Goal: Task Accomplishment & Management: Complete application form

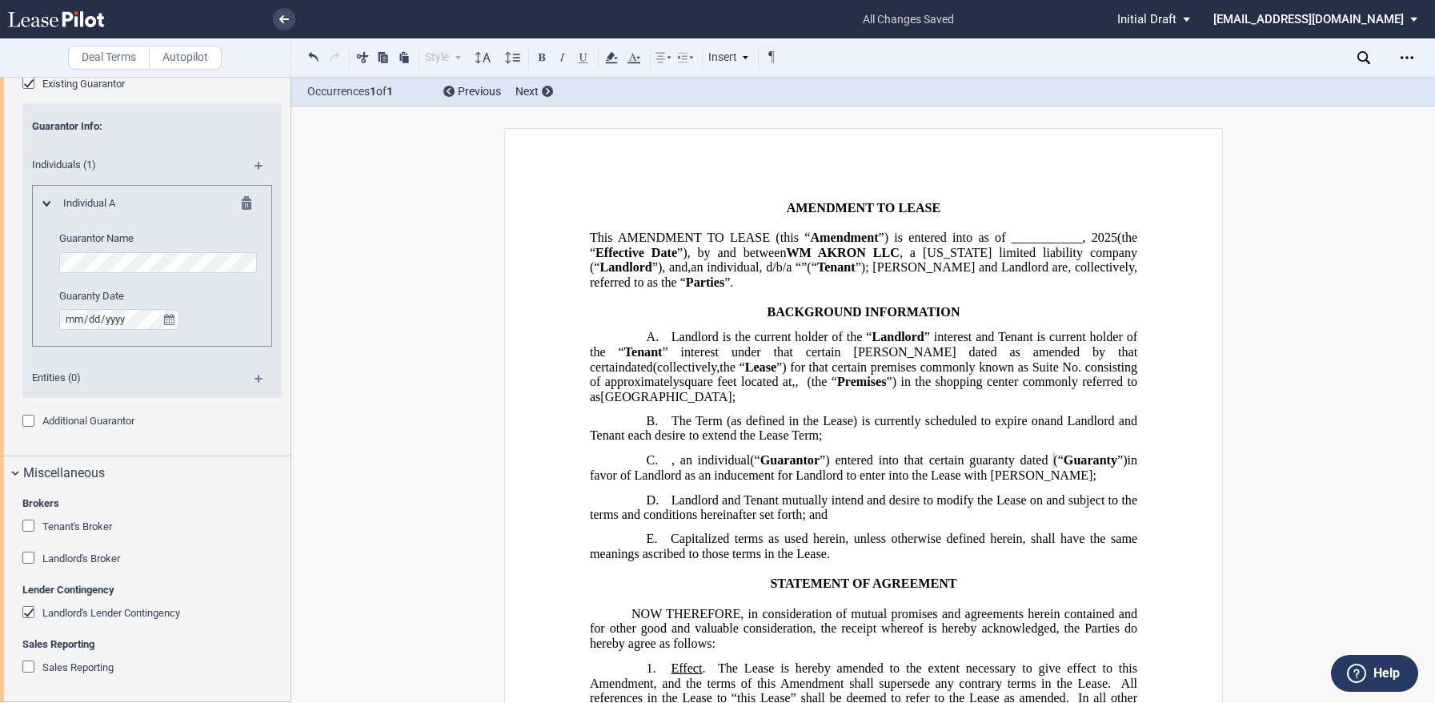
scroll to position [189, 0]
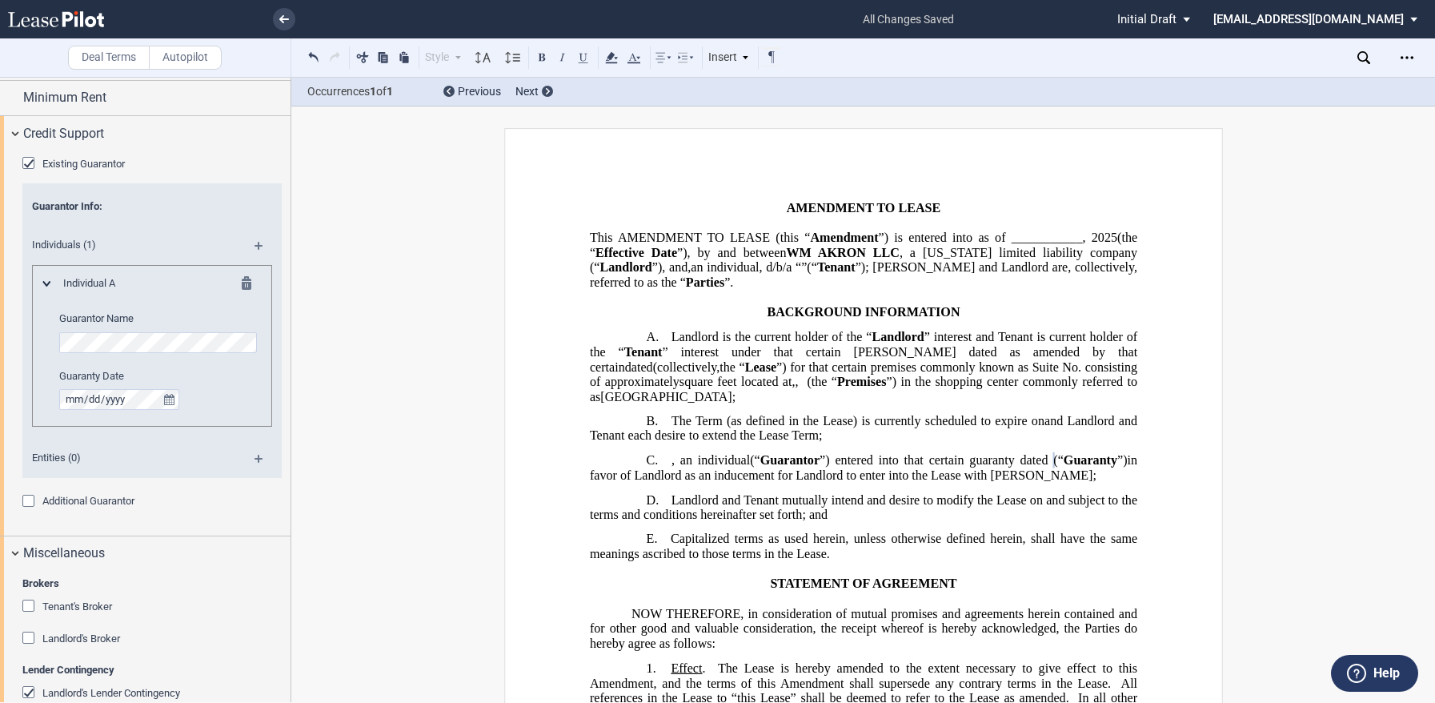
click at [69, 29] on link at bounding box center [84, 19] width 152 height 38
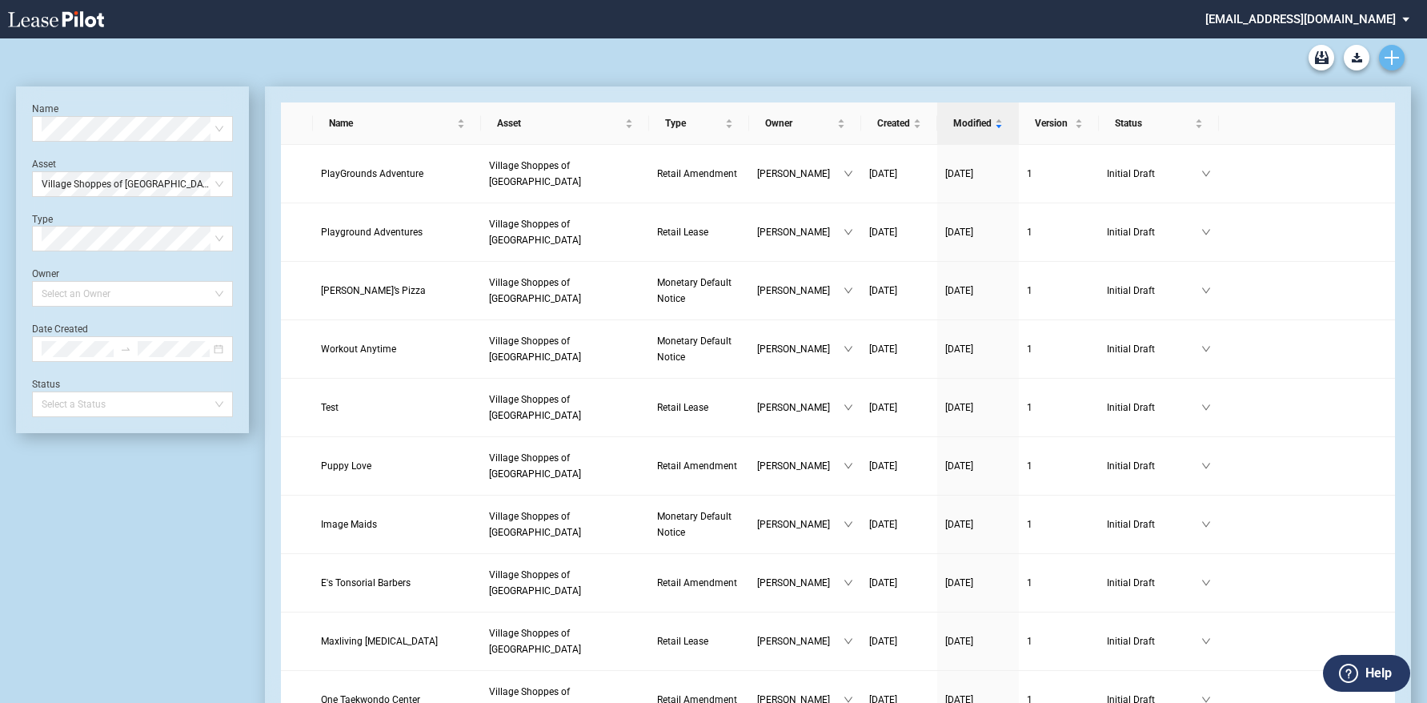
drag, startPoint x: 0, startPoint y: 0, endPoint x: 1393, endPoint y: 53, distance: 1393.5
click at [1393, 53] on use "Create new document" at bounding box center [1392, 57] width 14 height 14
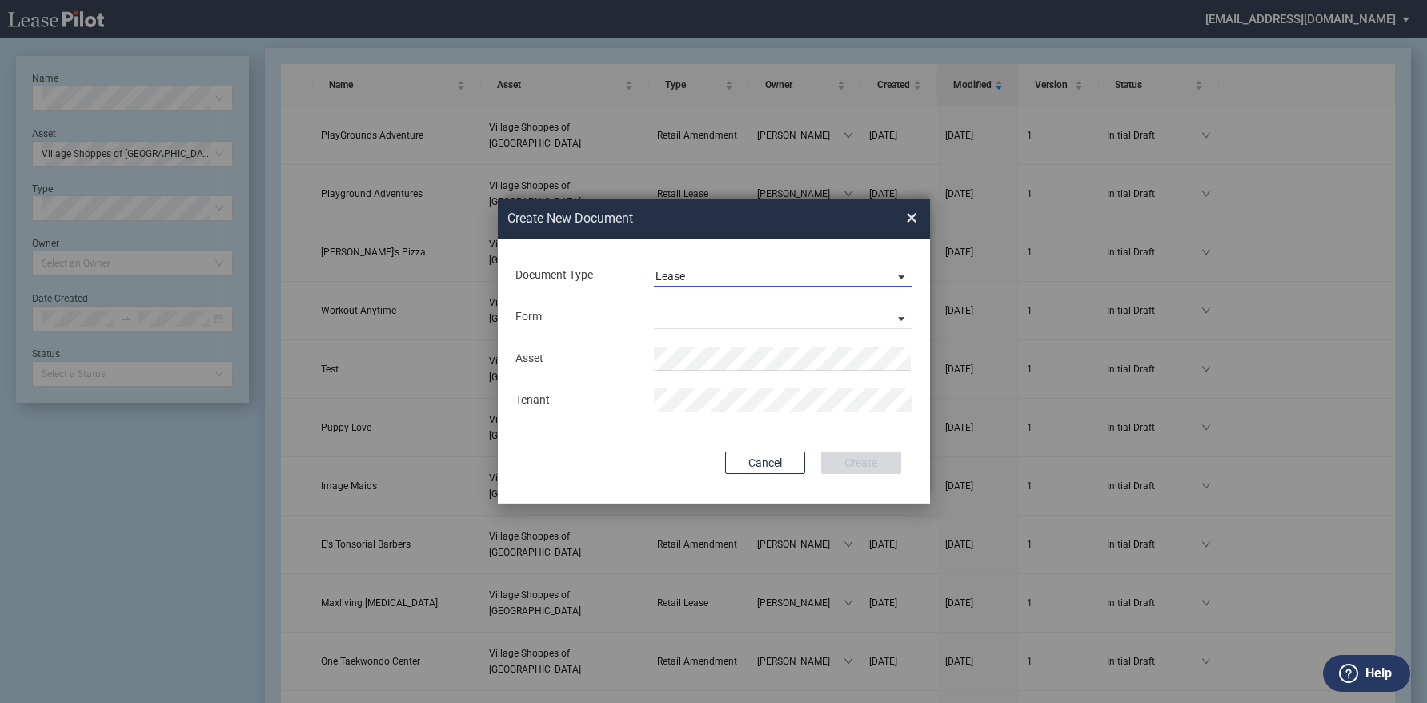
click at [728, 272] on span "Lease" at bounding box center [770, 277] width 230 height 16
click at [689, 278] on md-option "Lease" at bounding box center [784, 276] width 284 height 38
click at [697, 278] on span "Lease" at bounding box center [770, 277] width 230 height 16
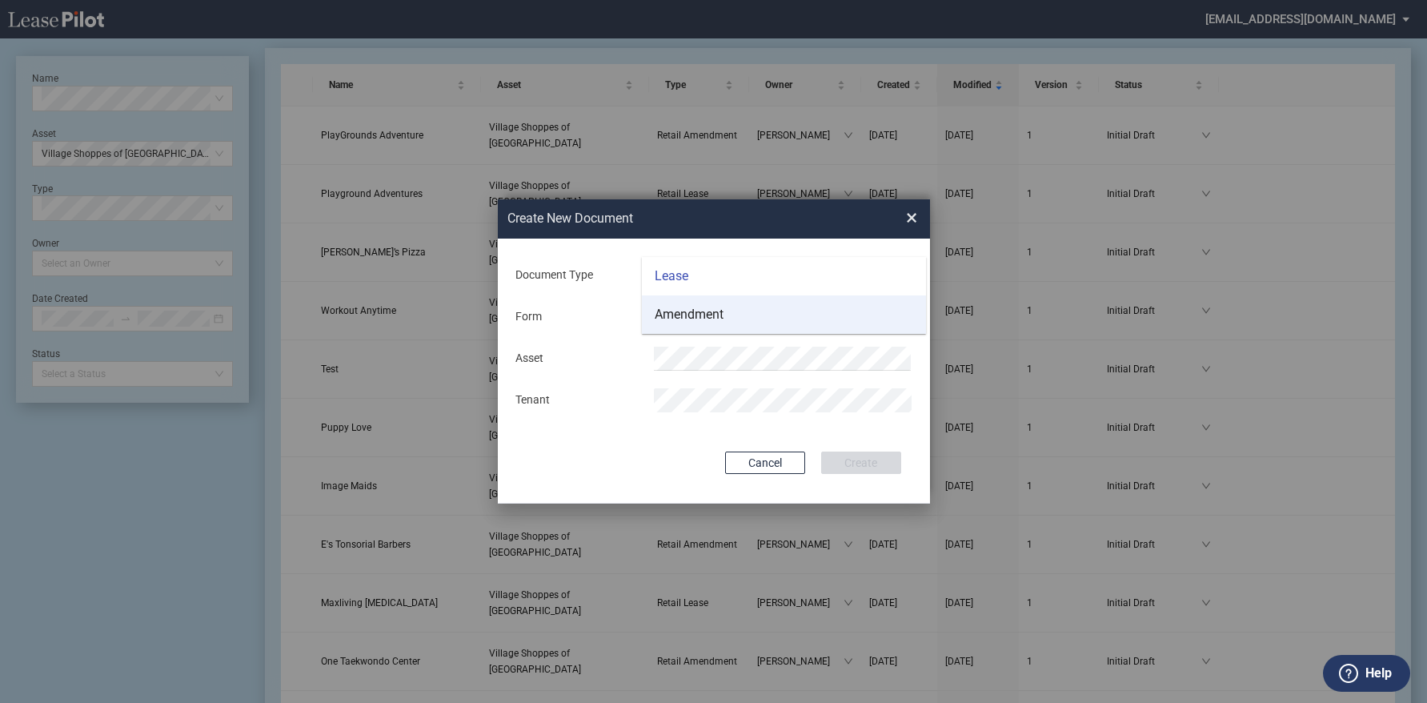
click at [697, 321] on div "Amendment" at bounding box center [689, 315] width 69 height 18
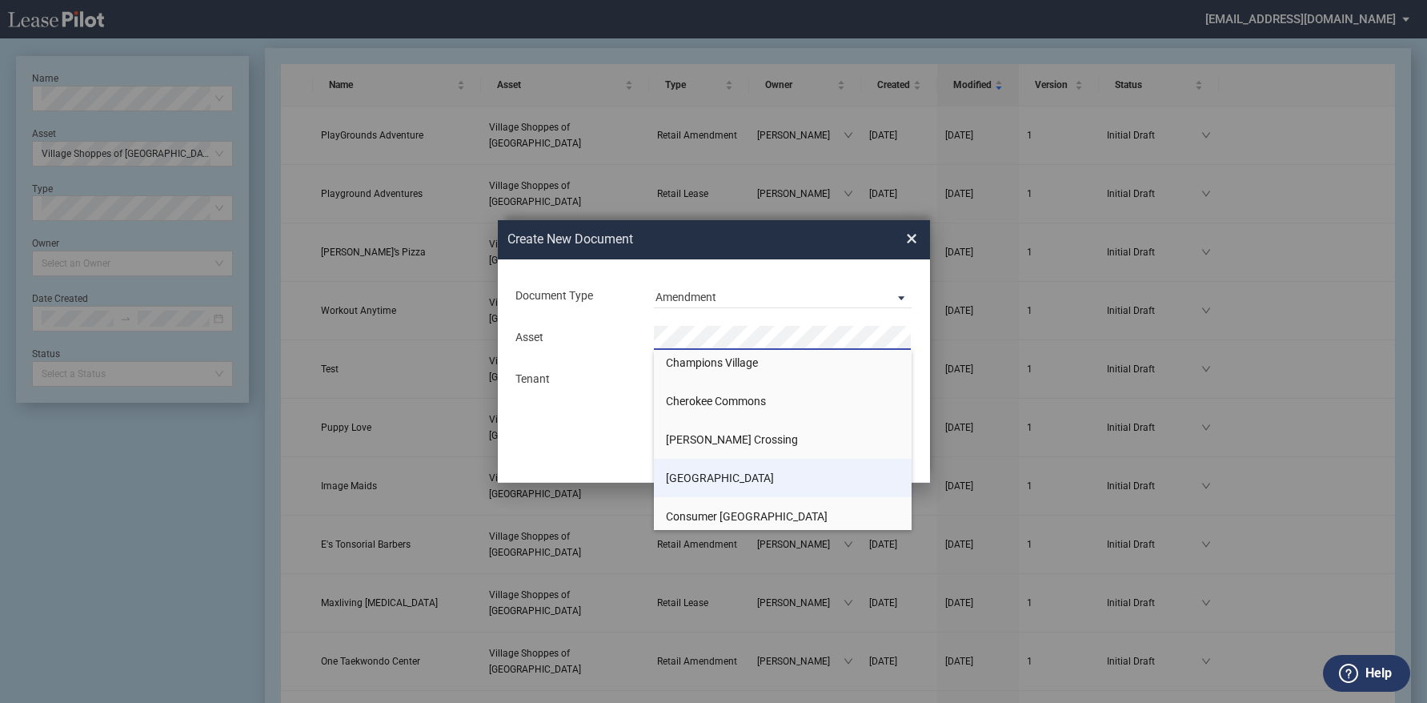
scroll to position [320, 0]
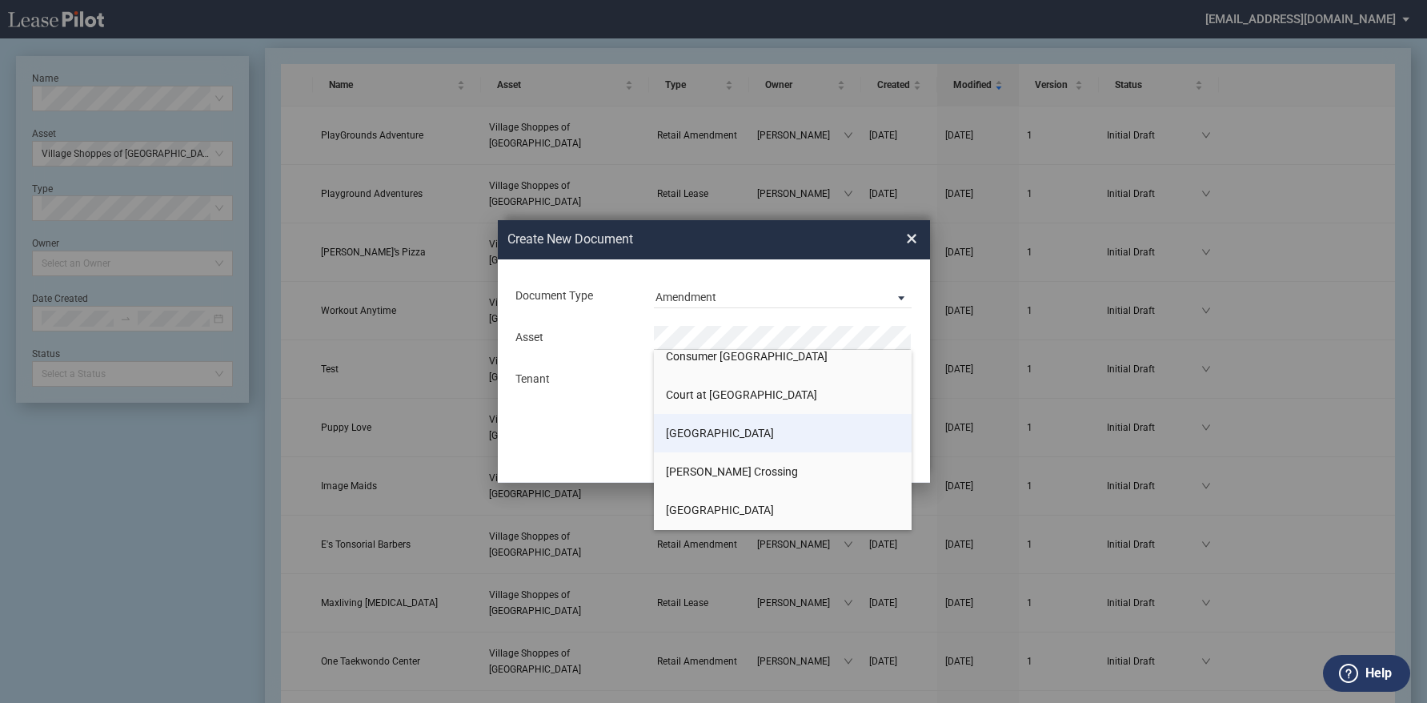
click at [707, 427] on span "Crossroads South" at bounding box center [720, 433] width 108 height 13
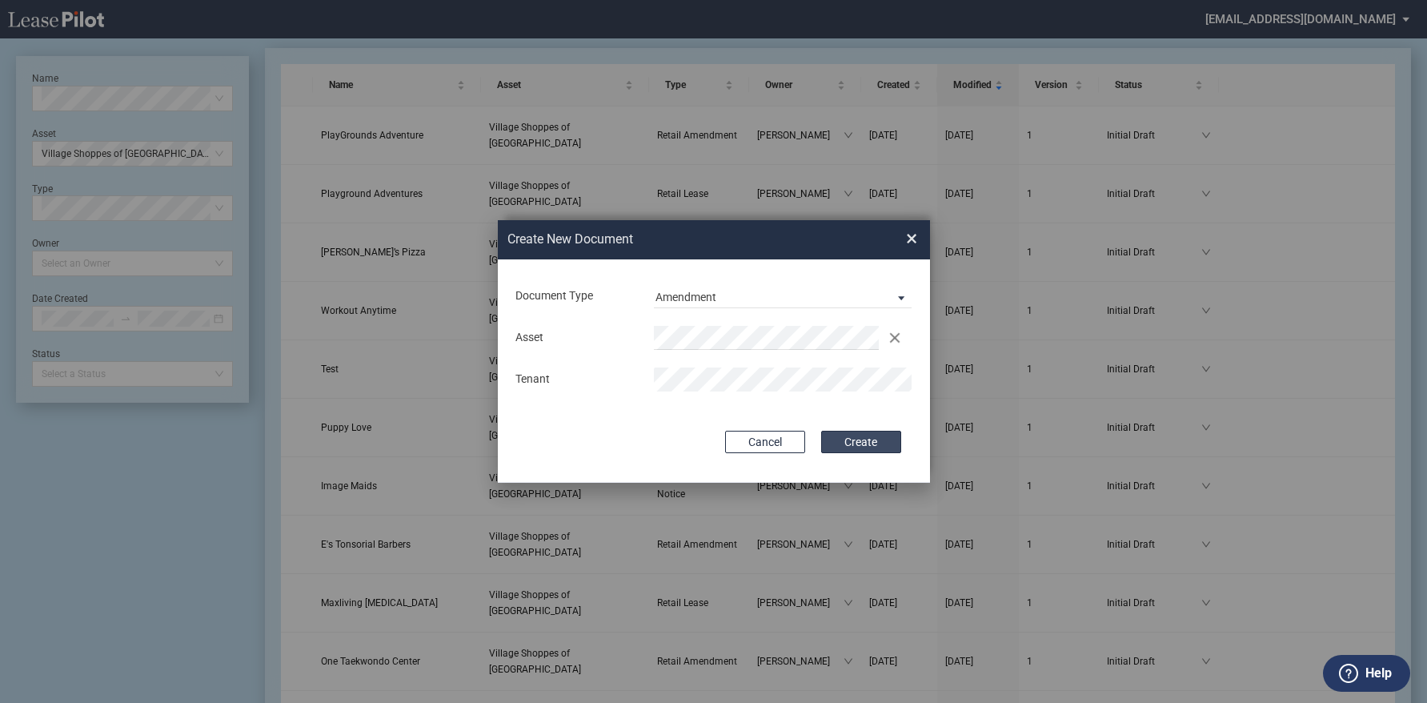
click at [872, 438] on button "Create" at bounding box center [861, 442] width 80 height 22
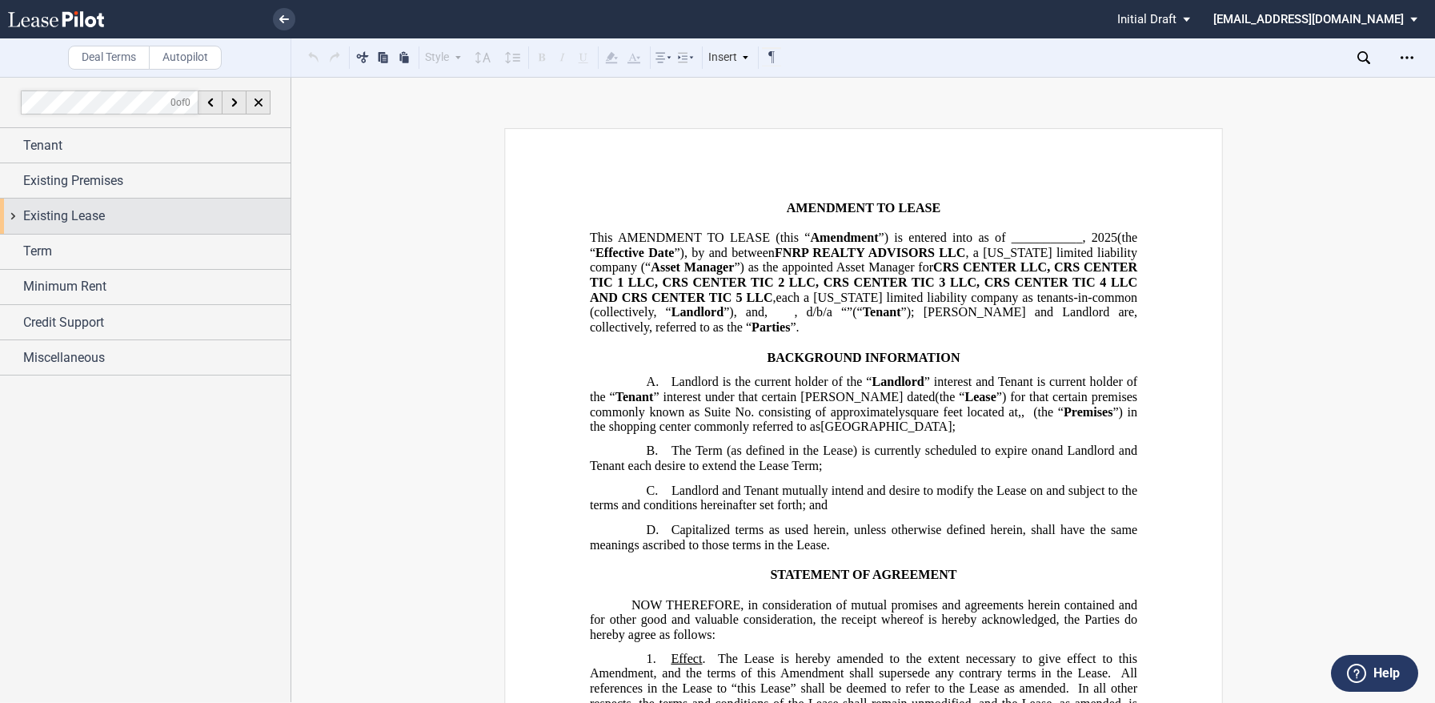
click at [39, 212] on span "Existing Lease" at bounding box center [64, 215] width 82 height 19
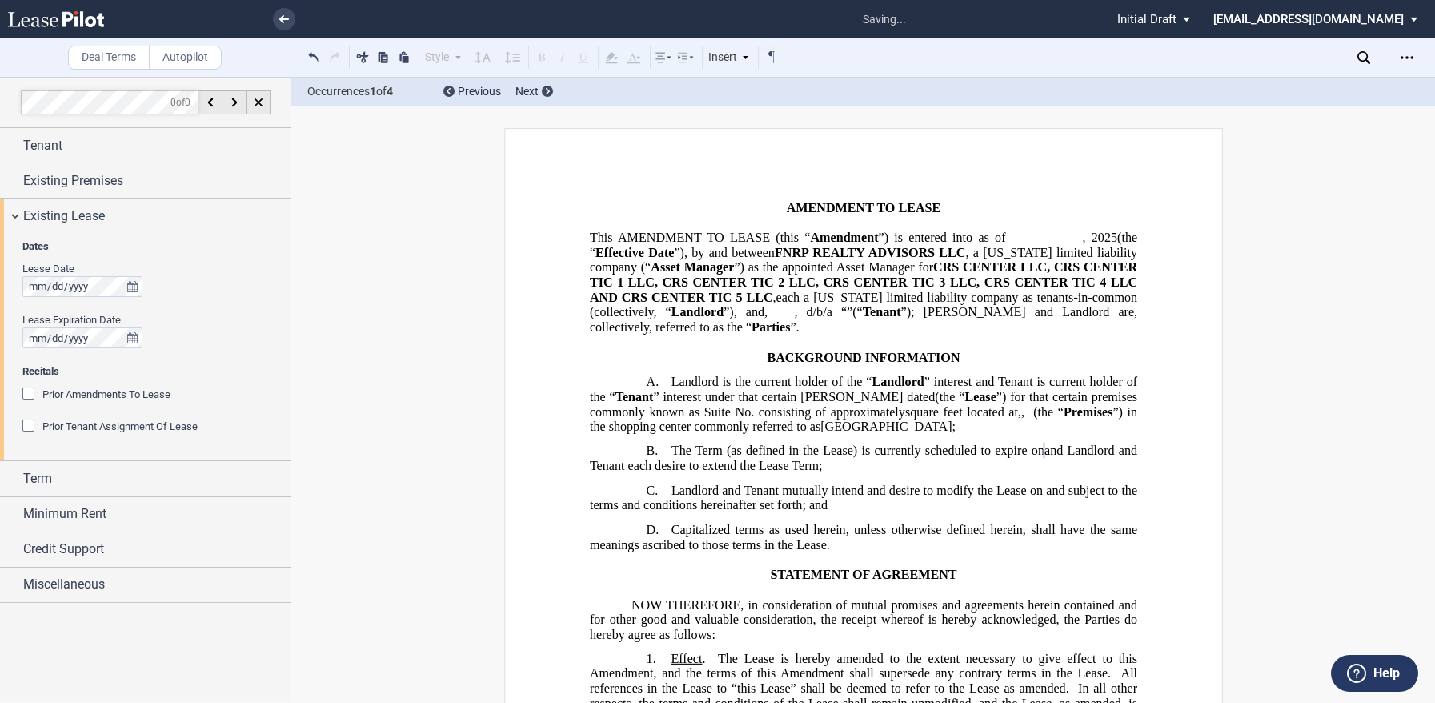
click at [30, 393] on div "Prior Amendments To Lease" at bounding box center [30, 395] width 16 height 16
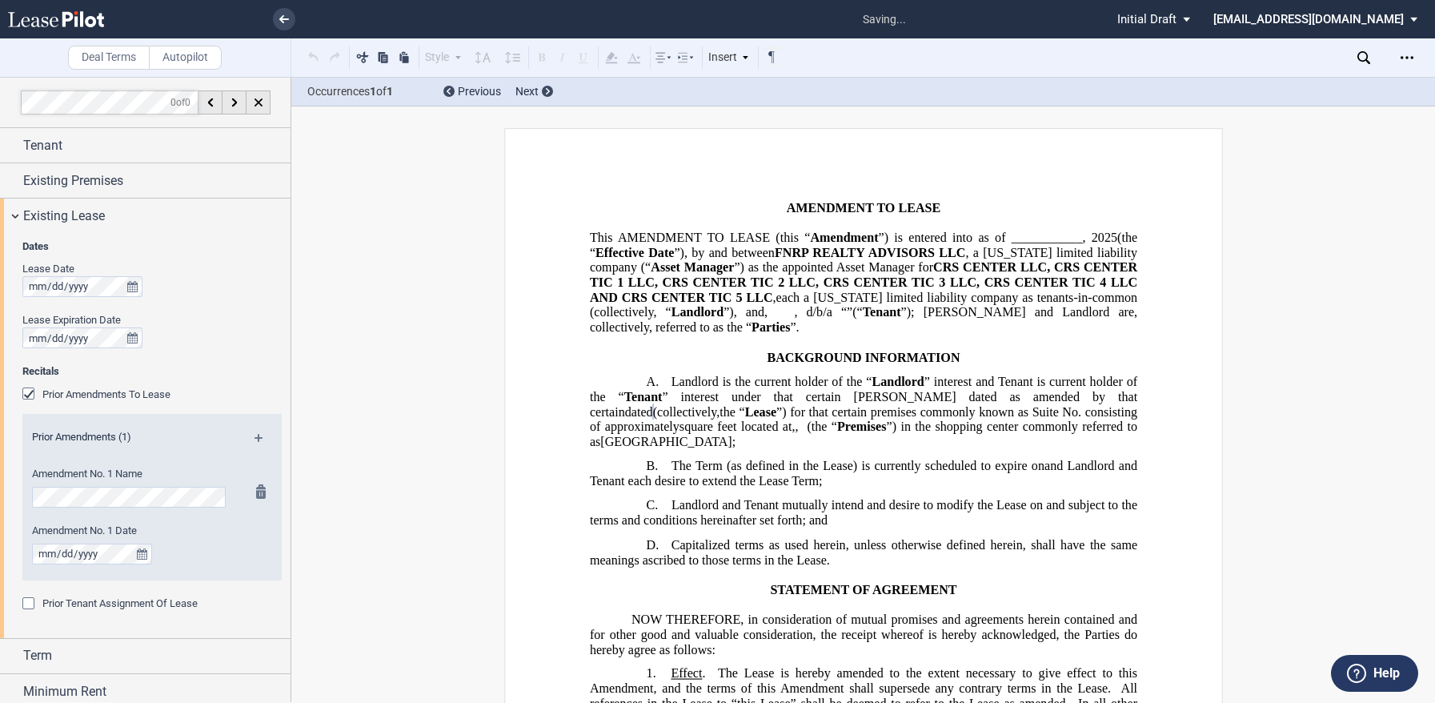
click at [259, 551] on div at bounding box center [256, 532] width 20 height 96
click at [259, 442] on md-icon at bounding box center [265, 443] width 22 height 19
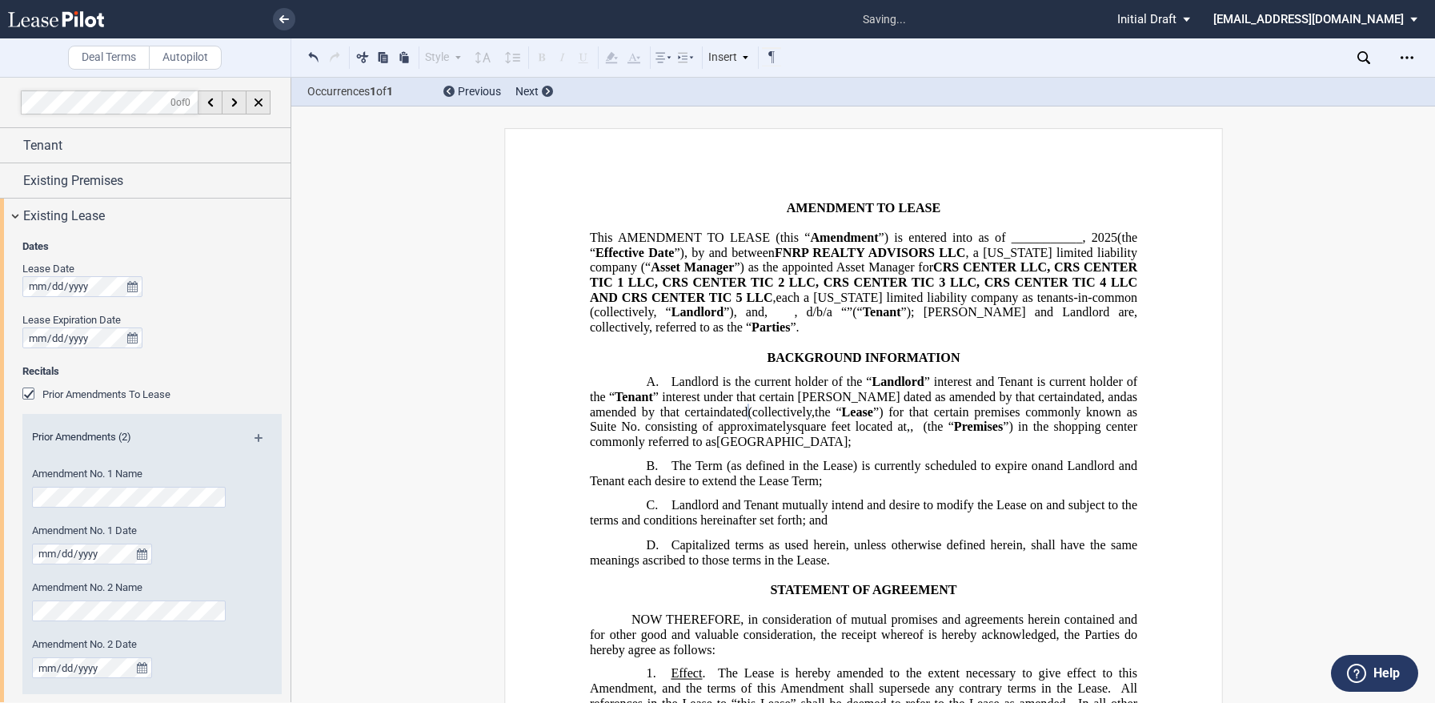
click at [190, 454] on div "Prior Amendments (2) Amendment No. 1 Name Amendment No. 1 Date Amendment No. 2 …" at bounding box center [151, 554] width 259 height 280
click at [12, 216] on div "Existing Lease" at bounding box center [145, 215] width 291 height 34
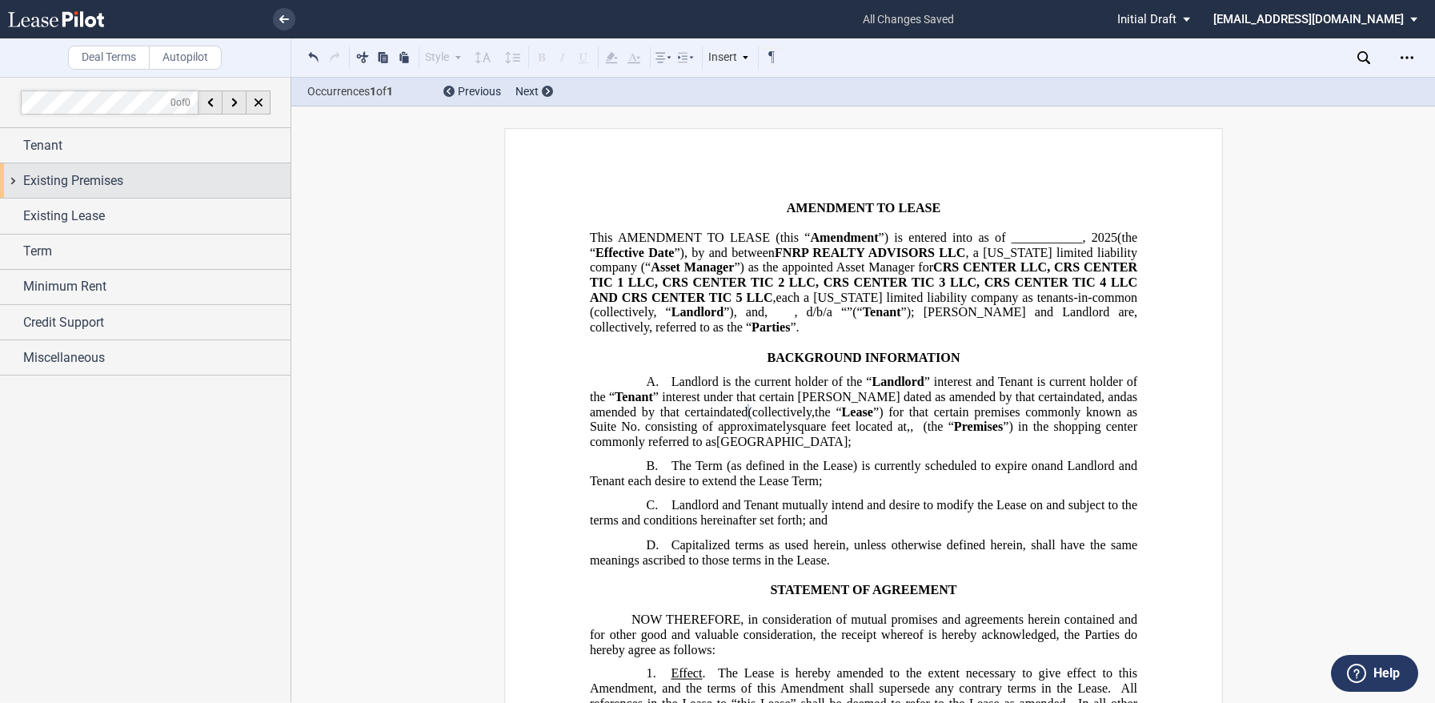
click at [12, 186] on div "Existing Premises" at bounding box center [145, 180] width 291 height 34
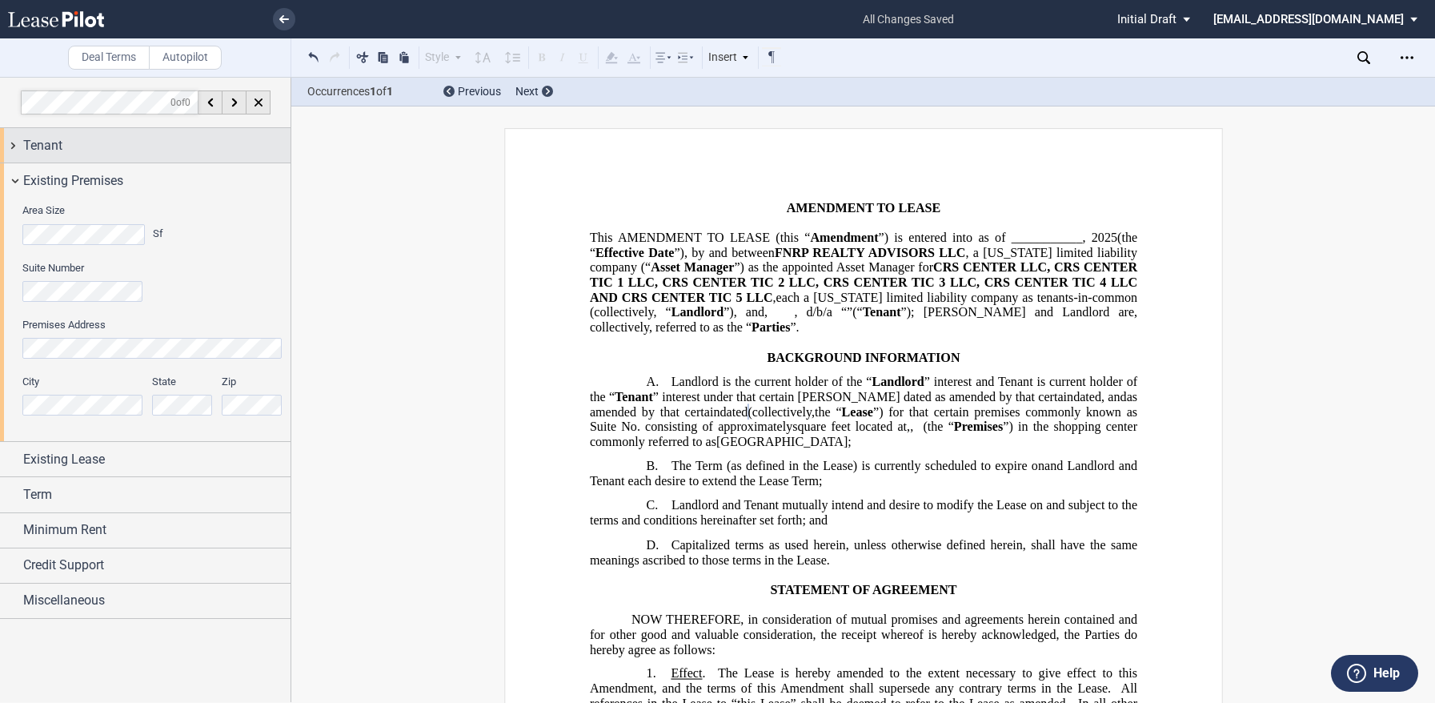
click at [18, 148] on div "Tenant" at bounding box center [145, 145] width 291 height 34
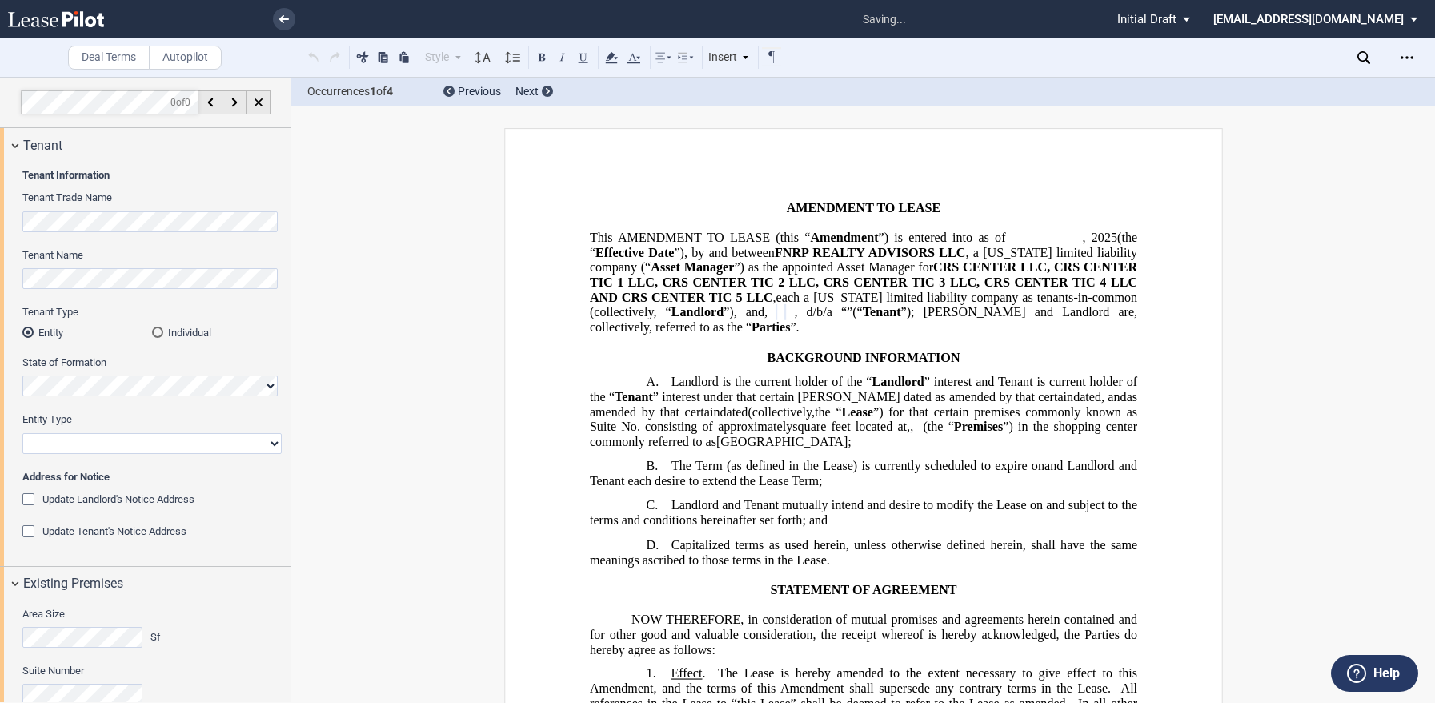
click at [71, 441] on select "Corporation Limited Liability Company General Partnership Limited Partnership O…" at bounding box center [151, 443] width 259 height 21
select select "limited liability company"
click at [22, 433] on select "Corporation Limited Liability Company General Partnership Limited Partnership O…" at bounding box center [151, 443] width 259 height 21
click at [10, 146] on div "Tenant" at bounding box center [145, 145] width 291 height 34
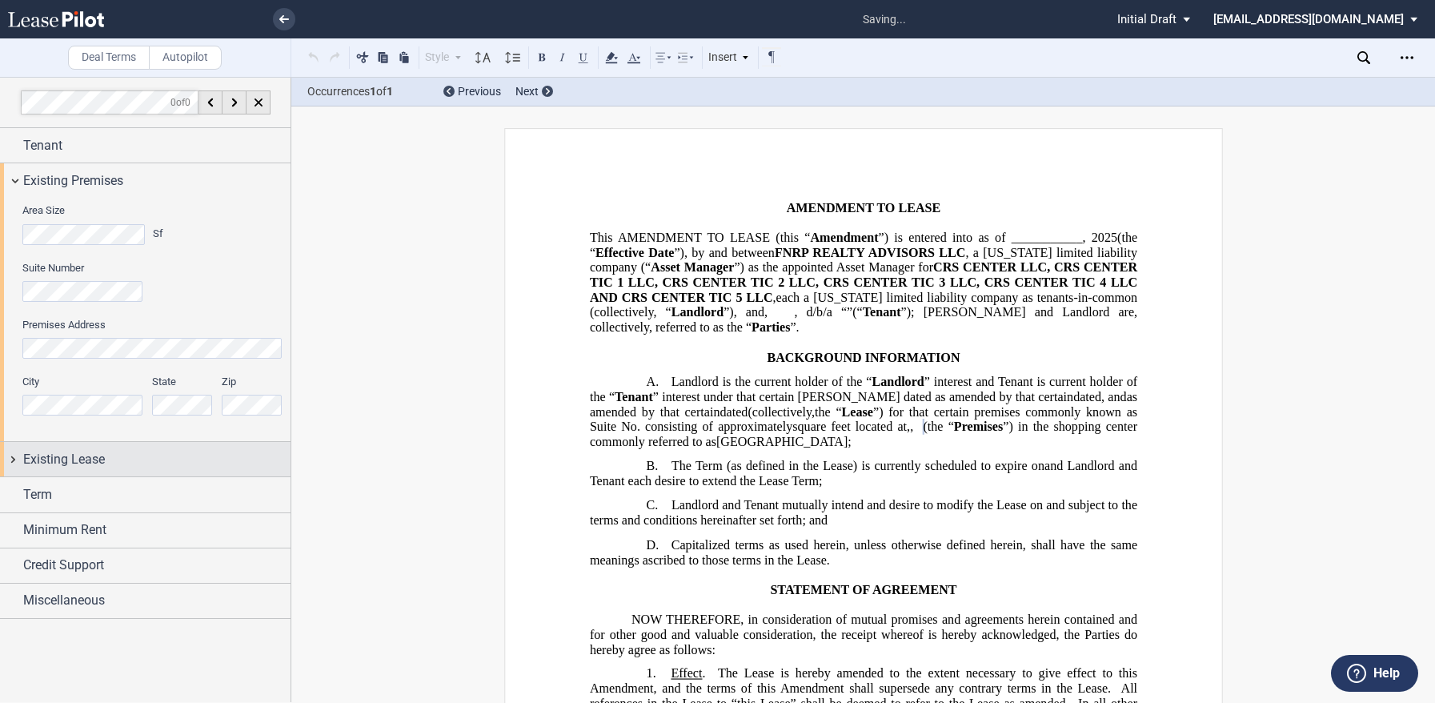
click at [42, 448] on div "Existing Lease" at bounding box center [145, 459] width 291 height 34
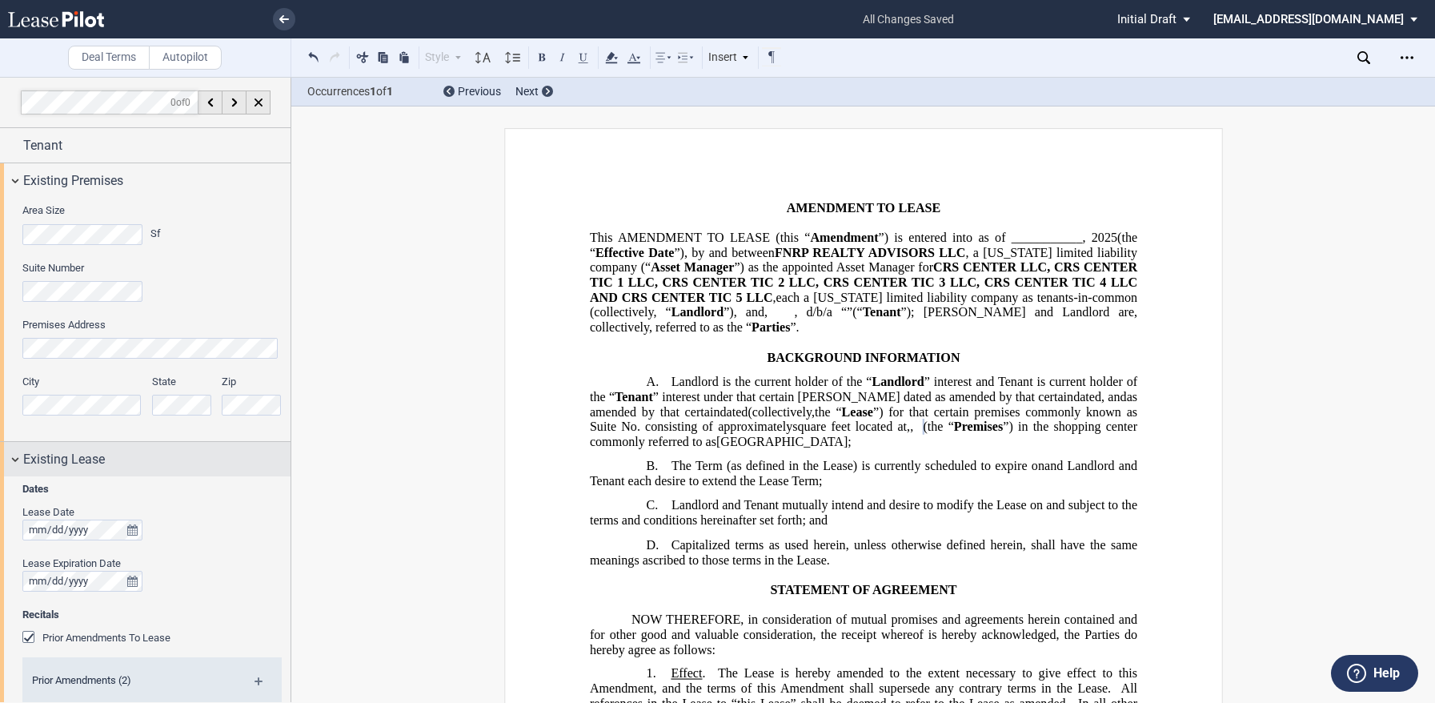
click at [18, 456] on div "Existing Lease" at bounding box center [145, 459] width 291 height 34
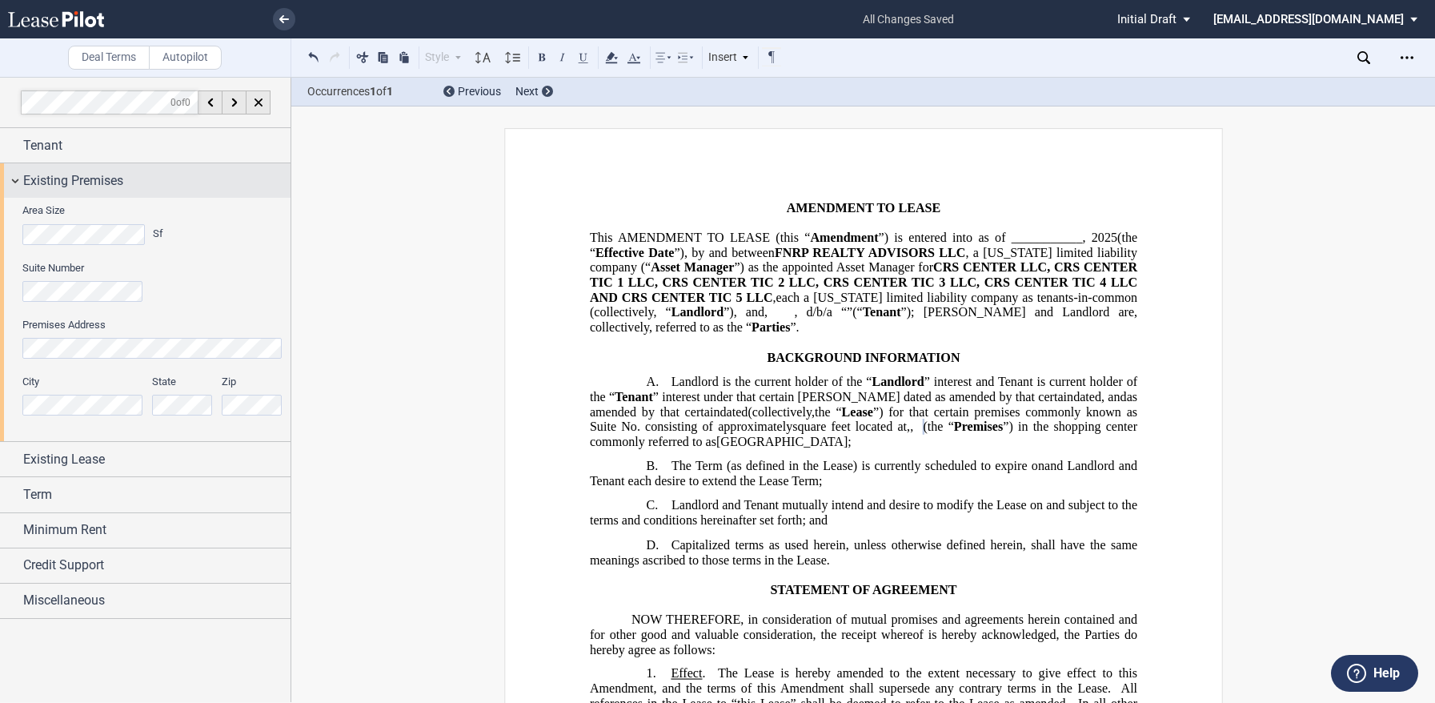
click at [15, 179] on div "Existing Premises" at bounding box center [145, 180] width 291 height 34
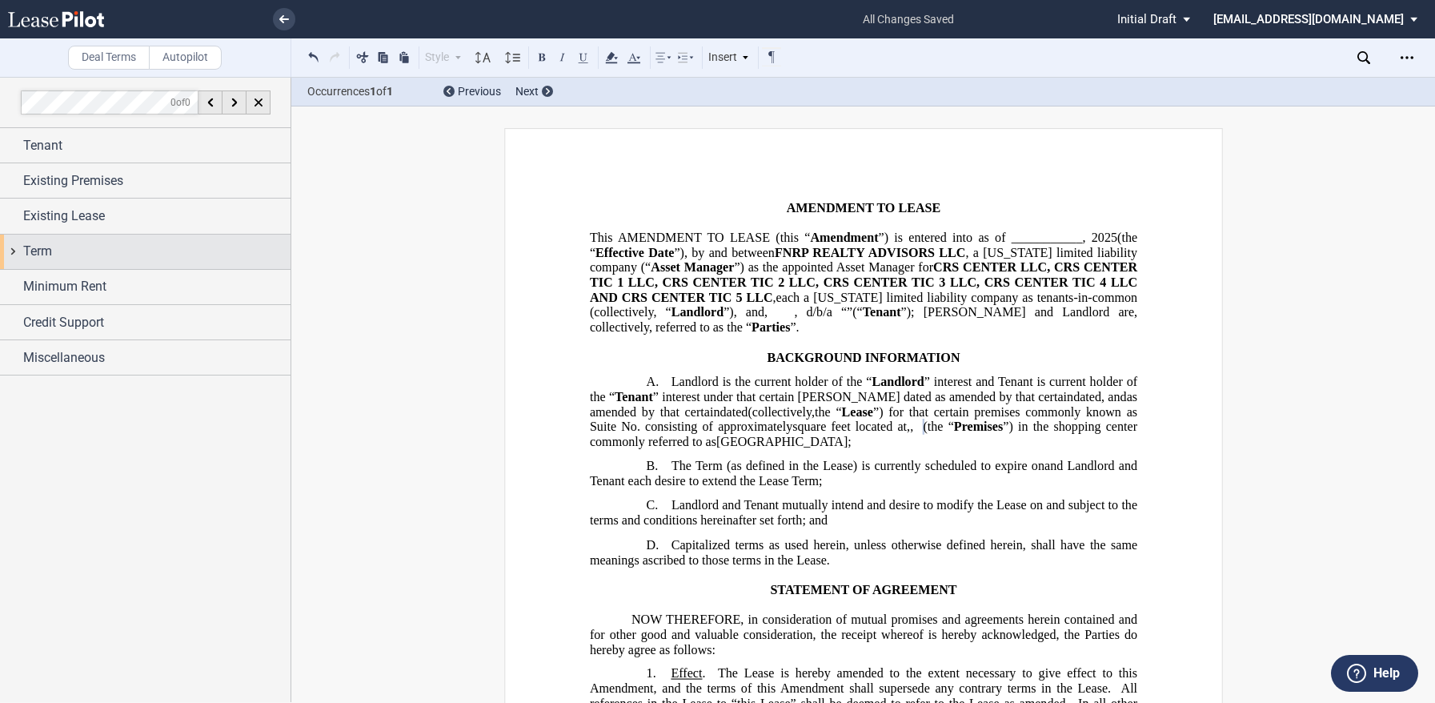
click at [46, 253] on span "Term" at bounding box center [37, 251] width 29 height 19
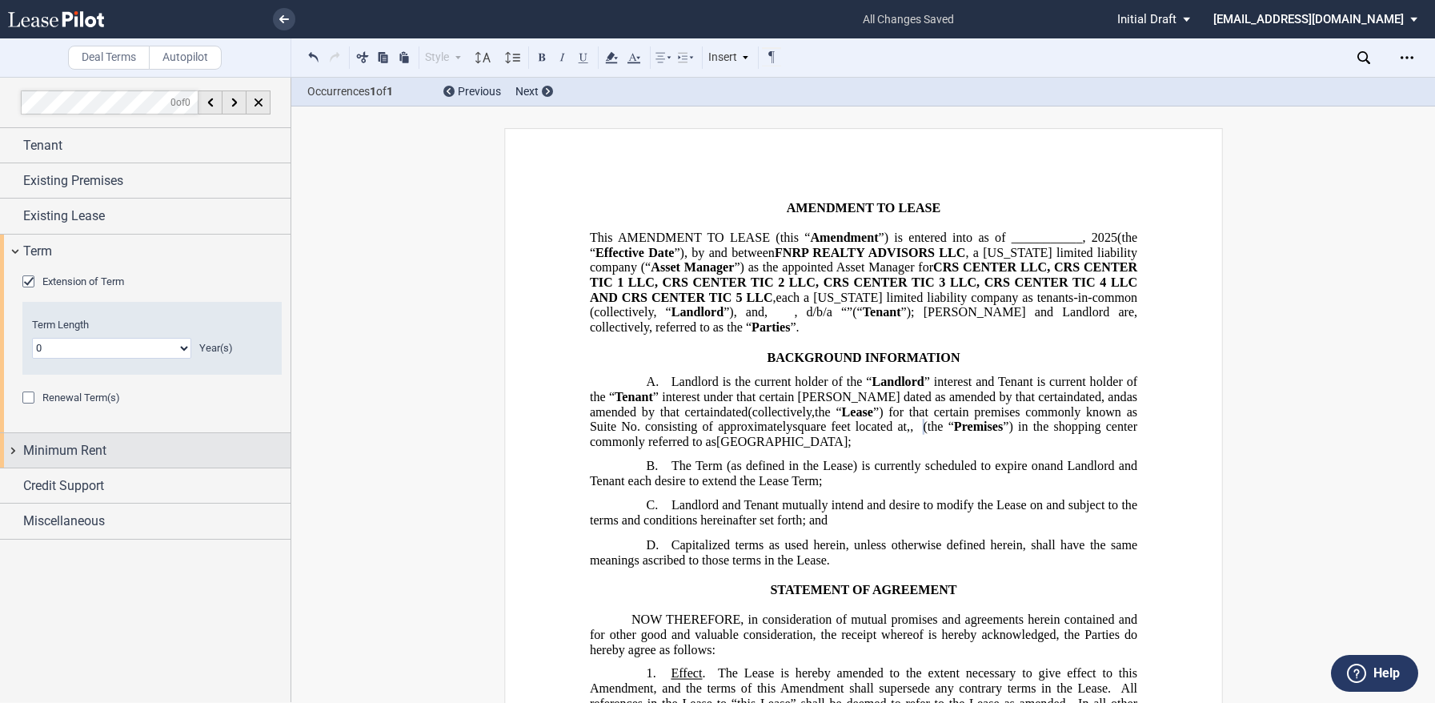
click at [34, 451] on span "Minimum Rent" at bounding box center [64, 450] width 83 height 19
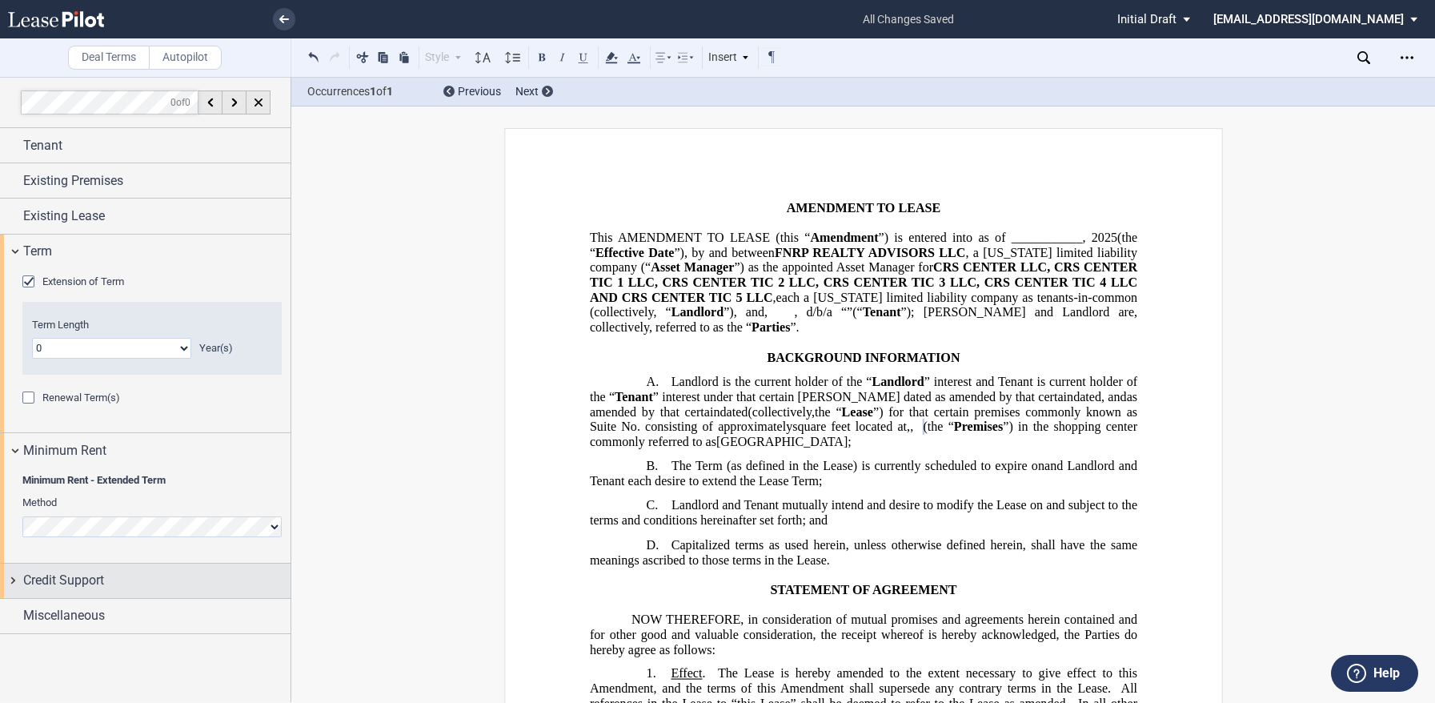
click at [74, 583] on span "Credit Support" at bounding box center [63, 580] width 81 height 19
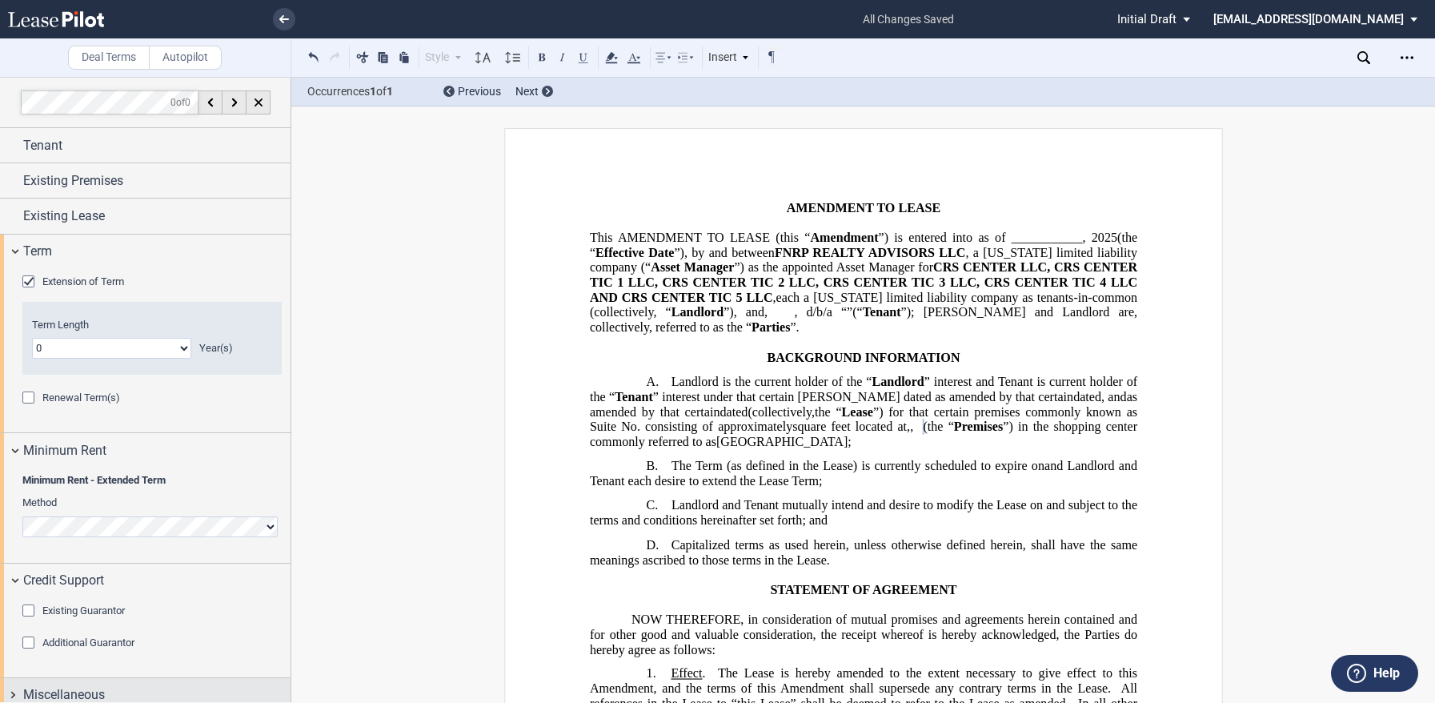
click at [61, 693] on span "Miscellaneous" at bounding box center [64, 694] width 82 height 19
click at [26, 611] on div "Existing Guarantor" at bounding box center [30, 612] width 16 height 16
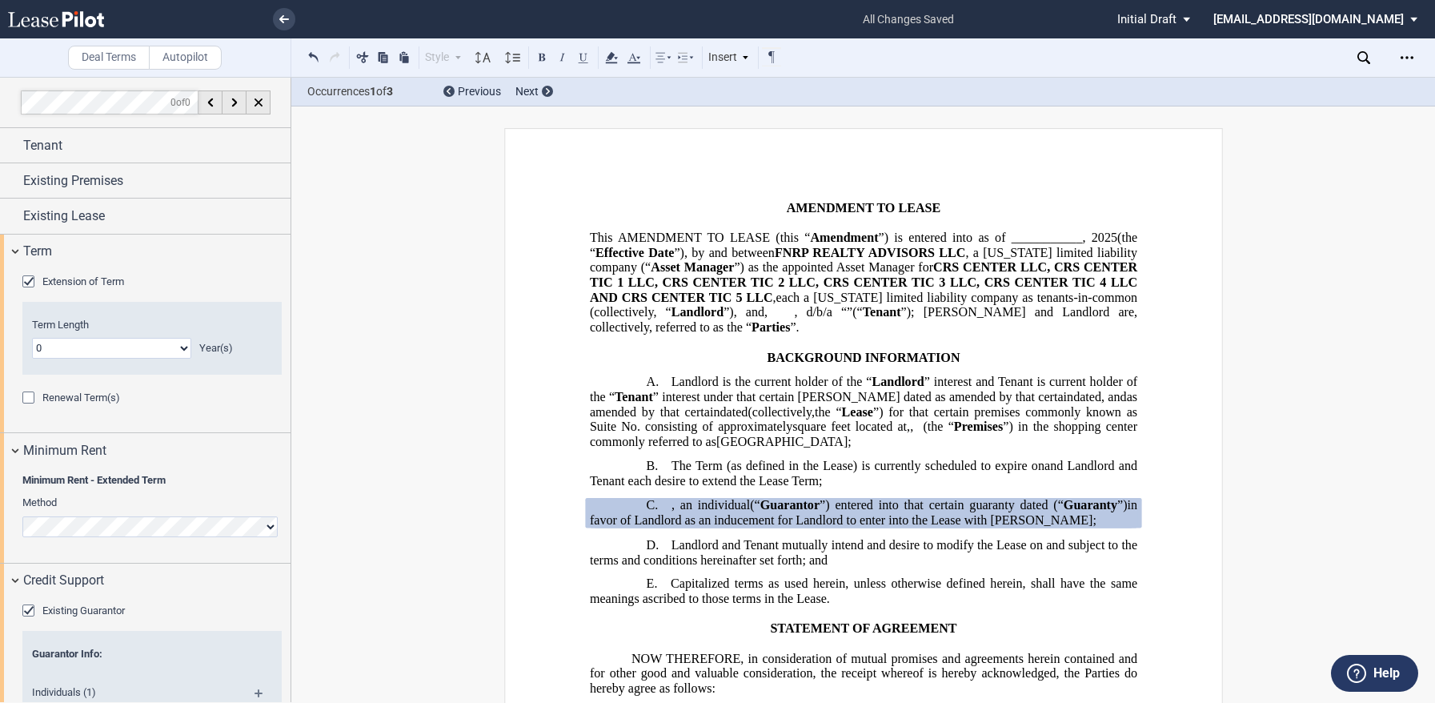
scroll to position [480, 0]
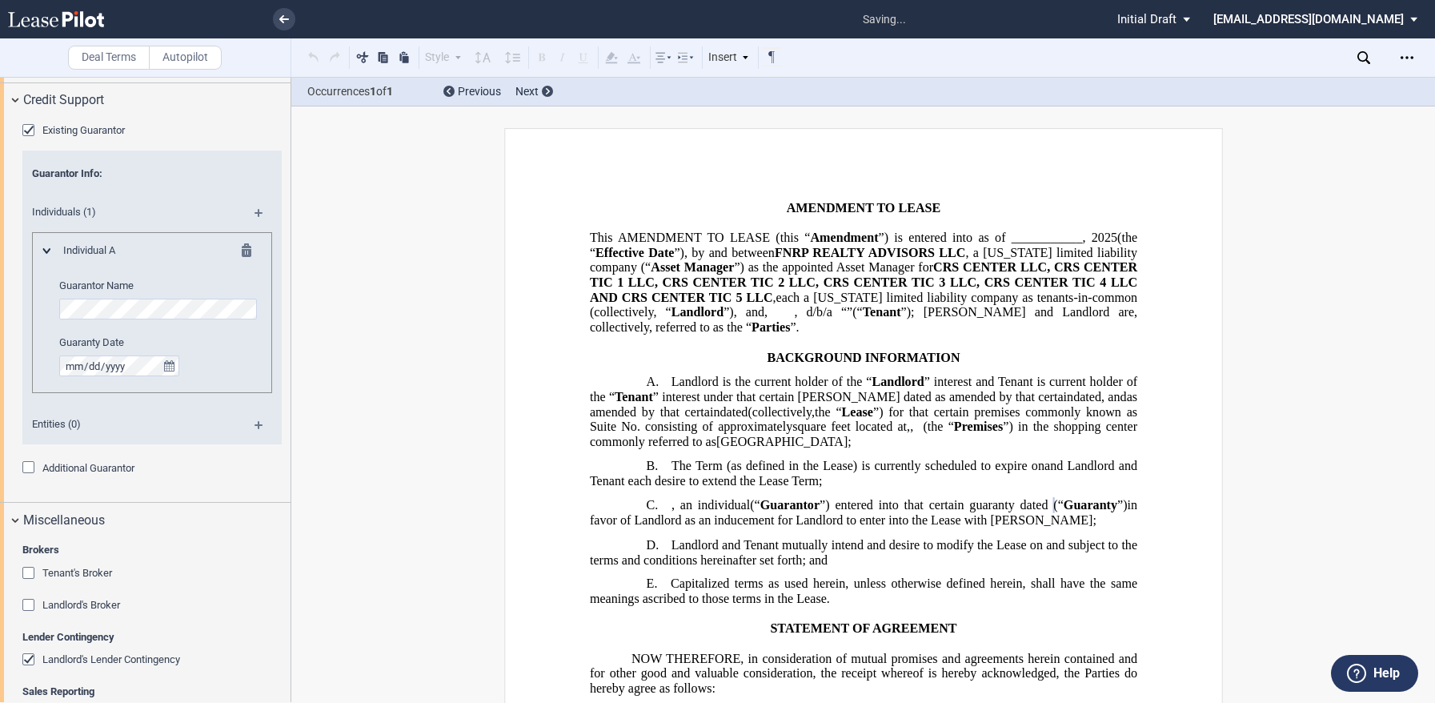
click at [222, 357] on editor-control "Guaranty Date" at bounding box center [160, 355] width 202 height 41
click at [18, 100] on div "Credit Support" at bounding box center [145, 100] width 291 height 34
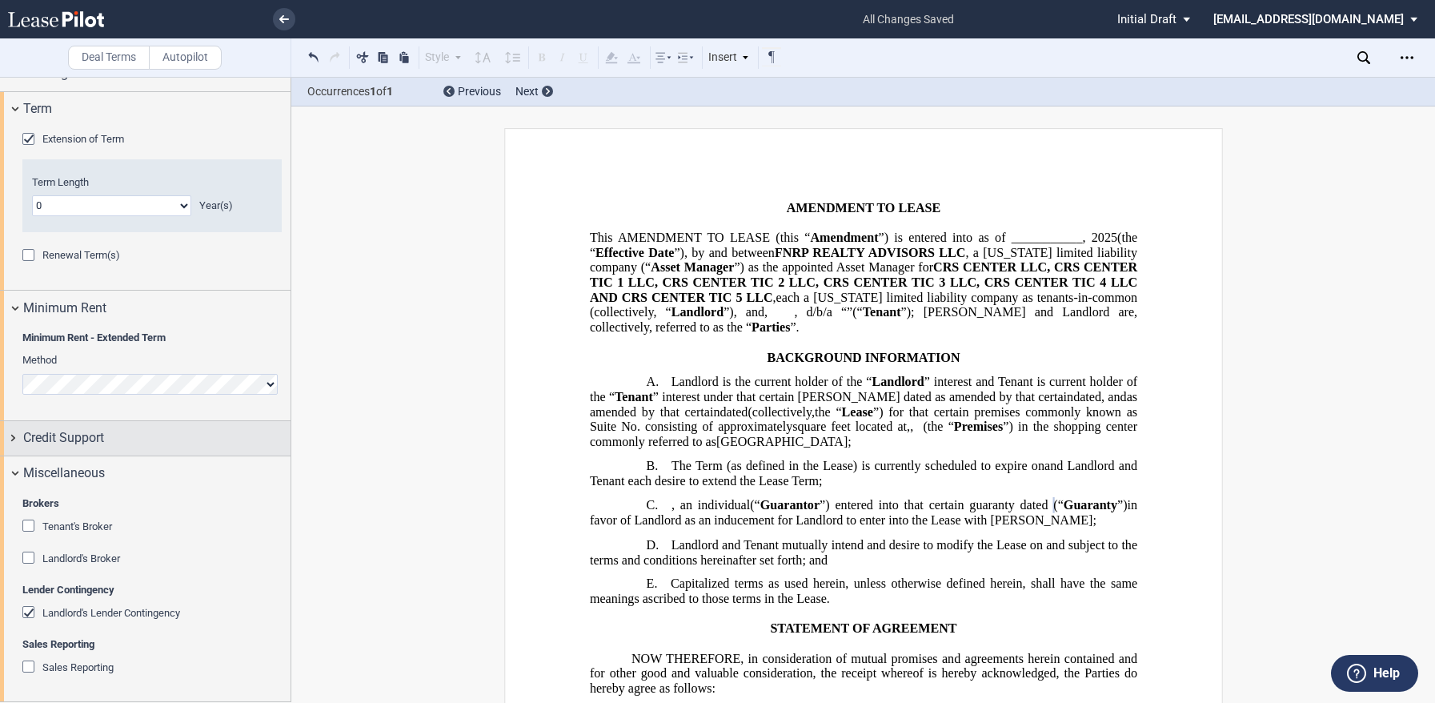
scroll to position [142, 0]
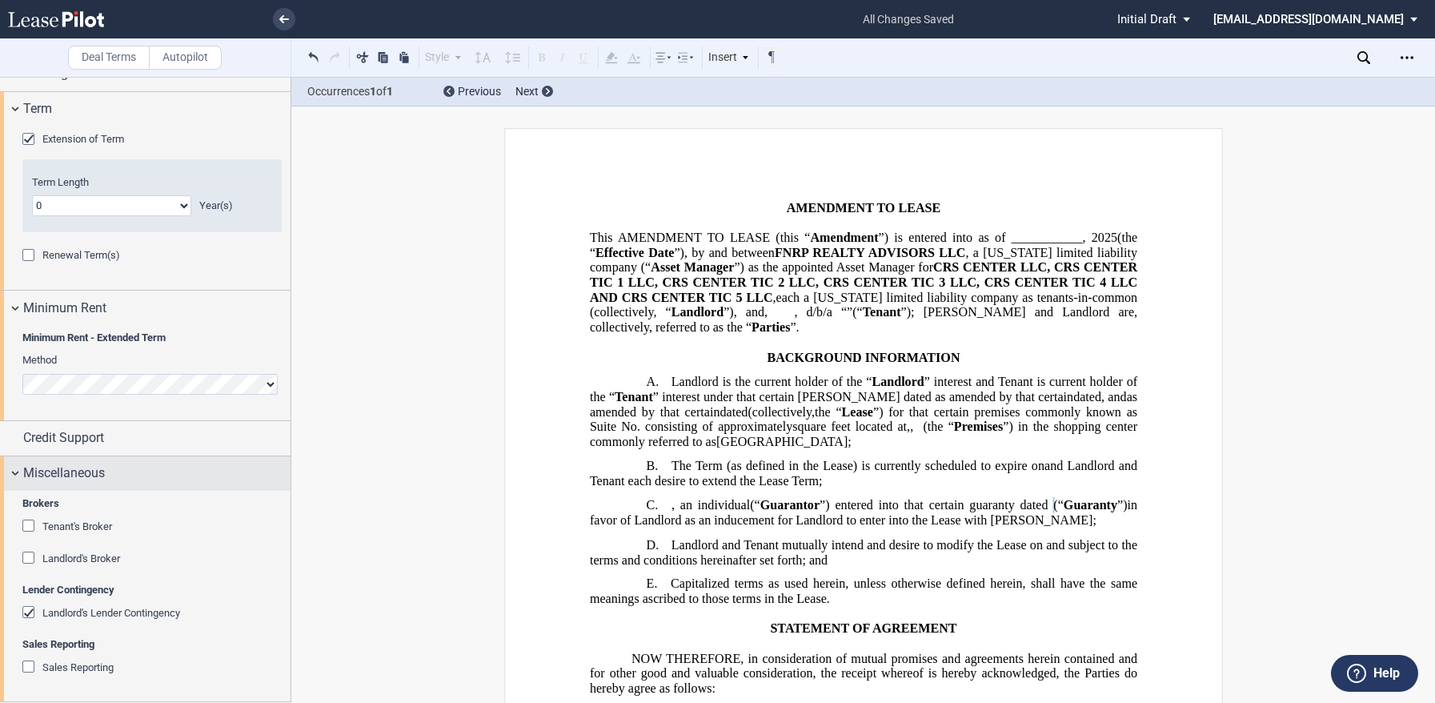
click at [13, 471] on div "Miscellaneous" at bounding box center [145, 473] width 291 height 34
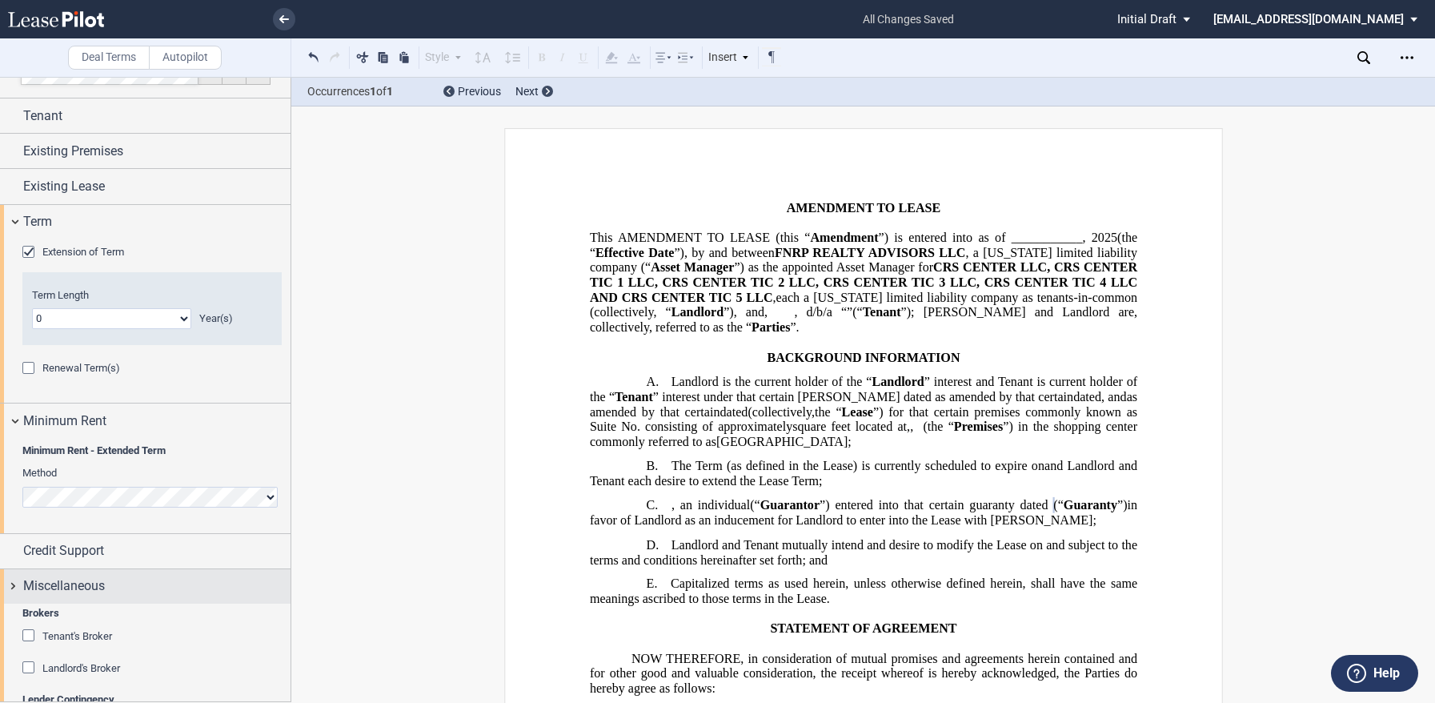
scroll to position [0, 0]
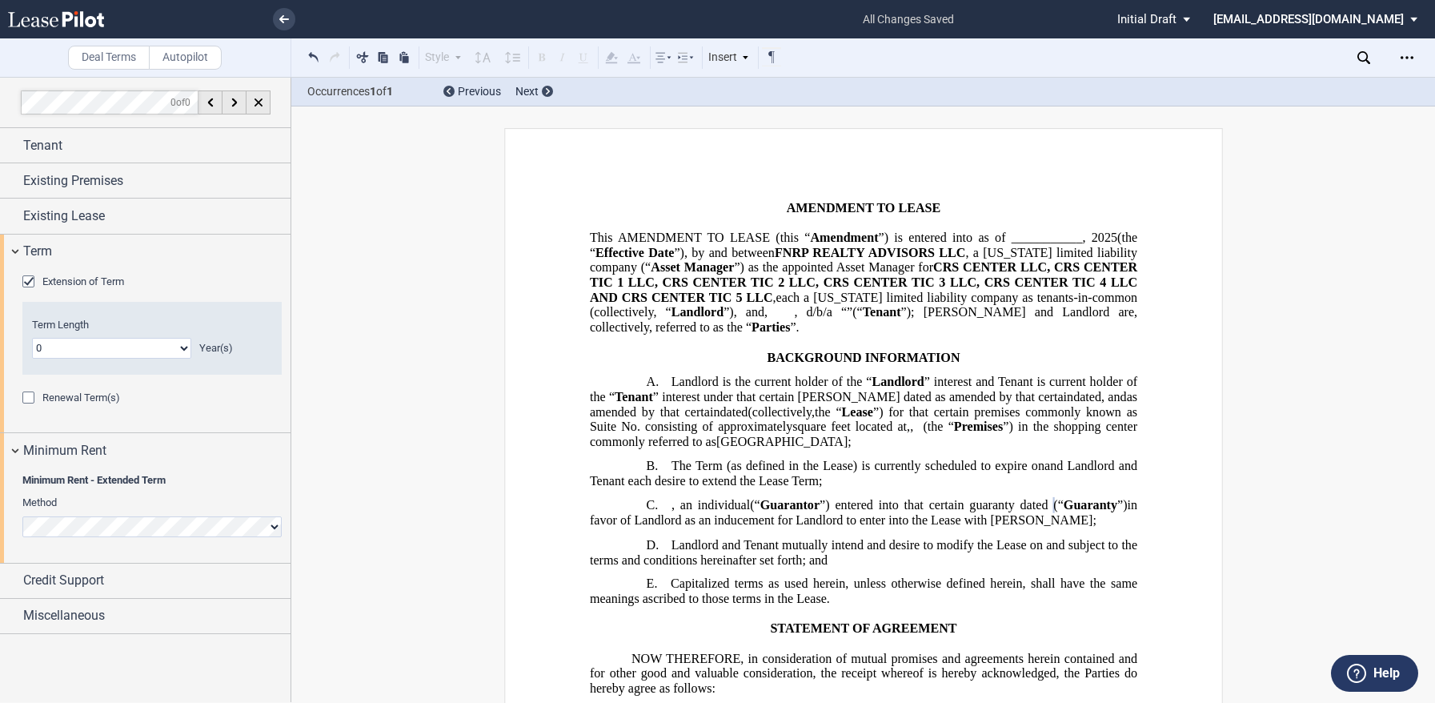
click at [183, 347] on select "0 1 2 3 4 5 6 7 8 9 10 11 12 13 14 15 16 17 18 19 20" at bounding box center [111, 348] width 159 height 21
select select "number:3"
click at [32, 338] on select "0 1 2 3 4 5 6 7 8 9 10 11 12 13 14 15 16 17 18 19 20" at bounding box center [111, 348] width 159 height 21
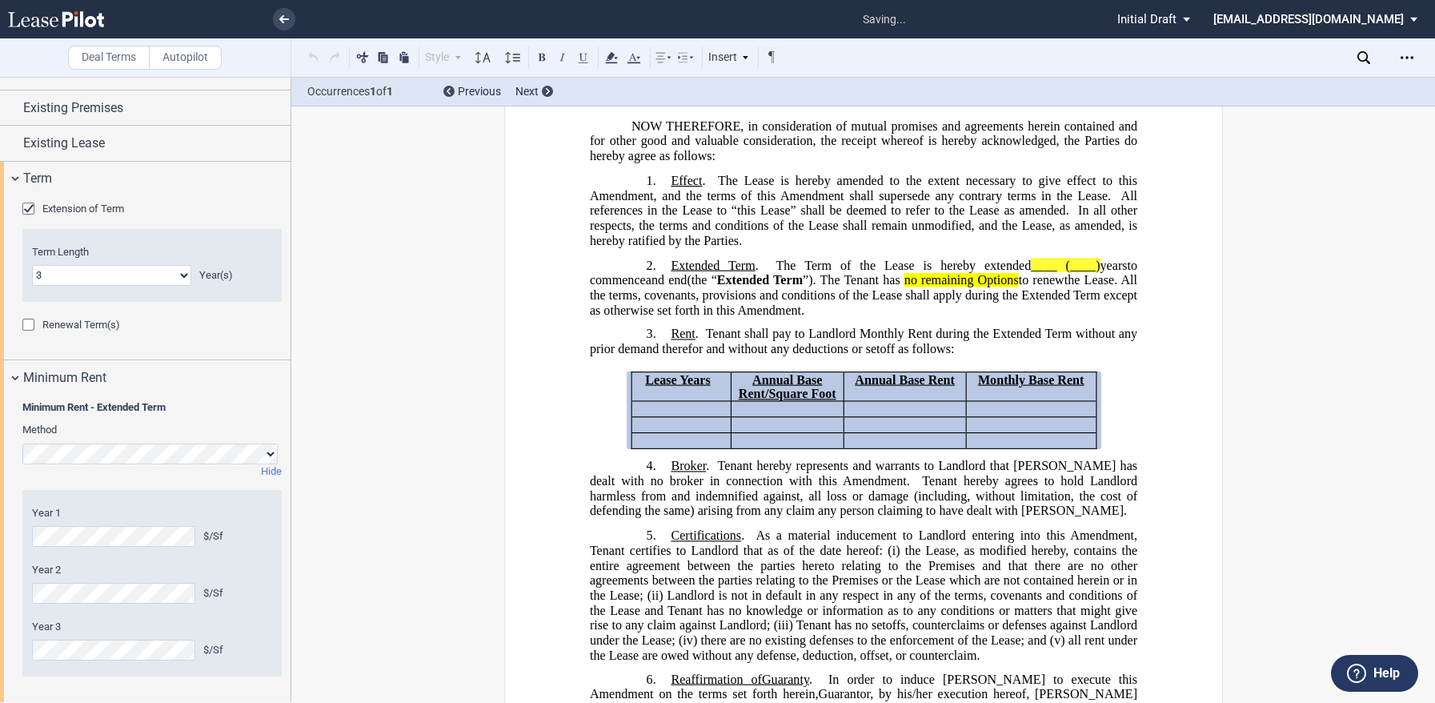
scroll to position [145, 0]
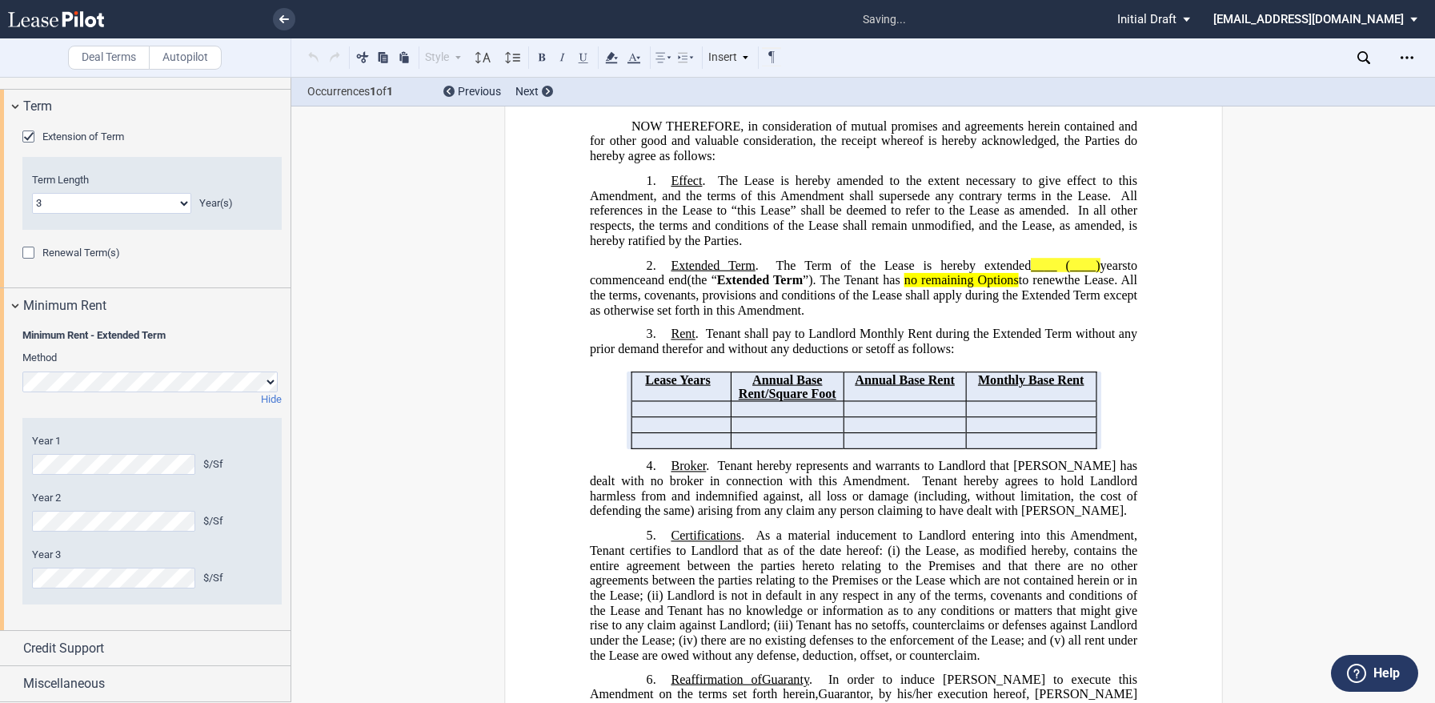
click at [264, 520] on div "$/Sf" at bounding box center [237, 521] width 69 height 14
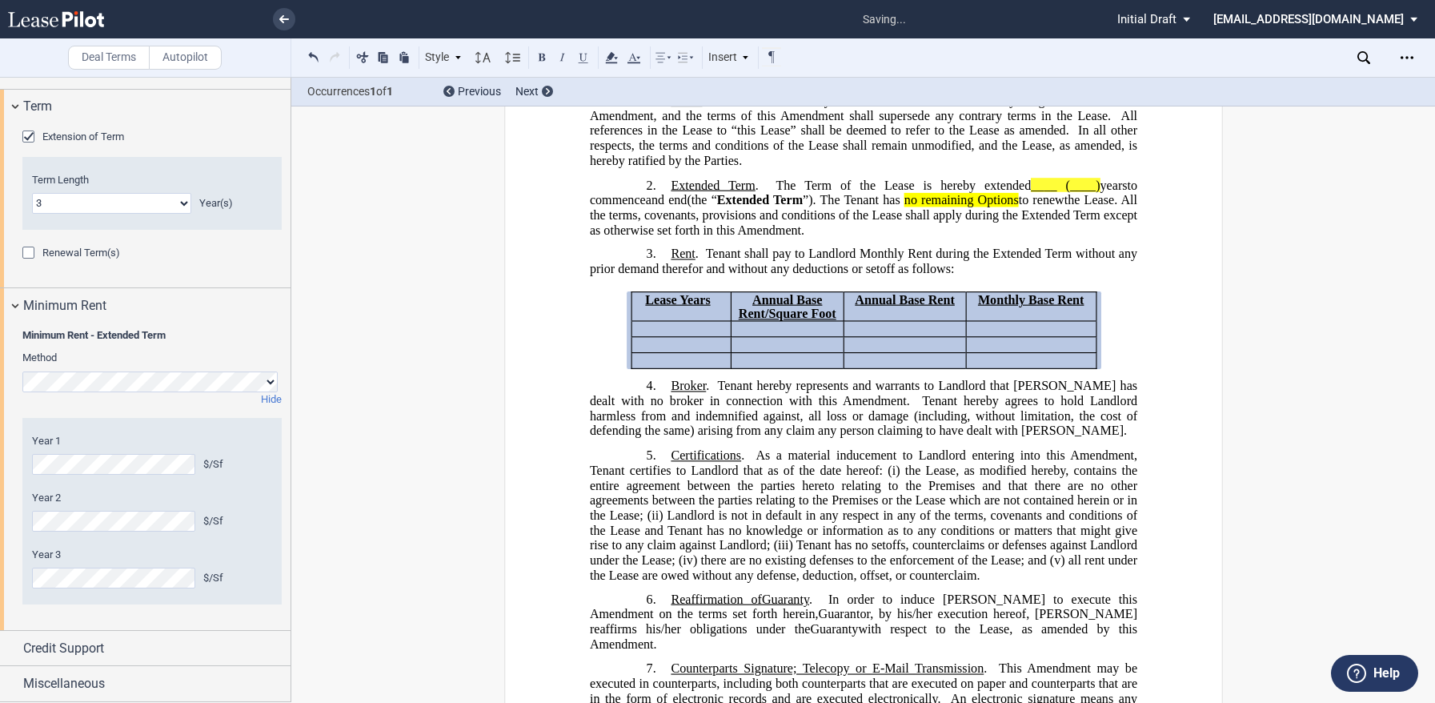
scroll to position [0, 0]
